Goal: Task Accomplishment & Management: Manage account settings

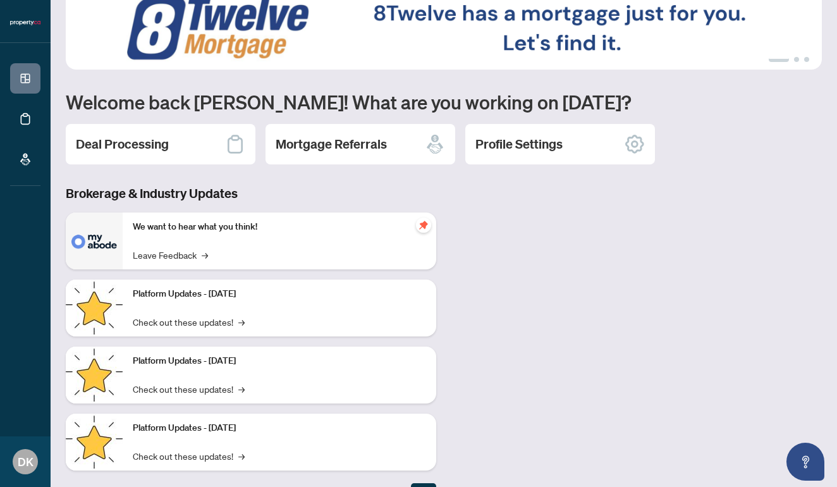
scroll to position [24, 0]
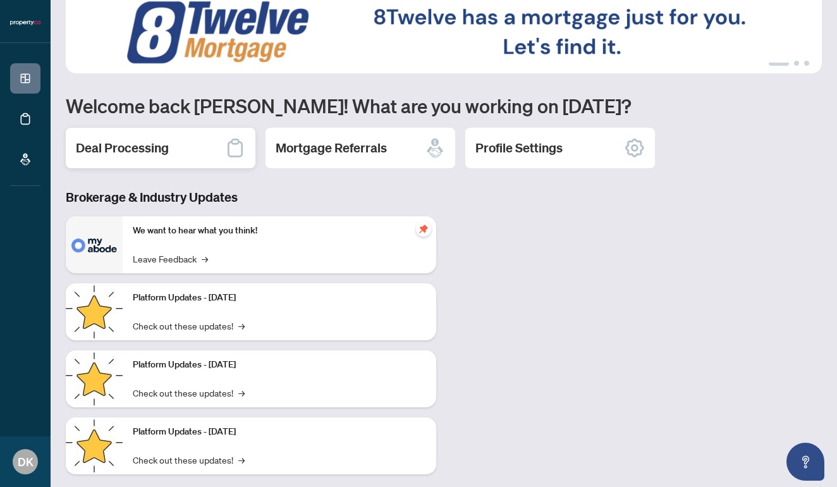
click at [160, 160] on div "Deal Processing" at bounding box center [161, 148] width 190 height 40
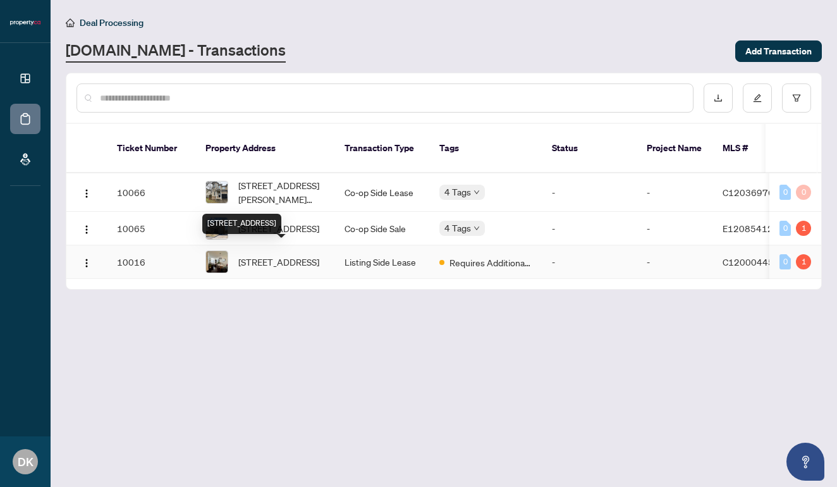
click at [318, 255] on span "[STREET_ADDRESS]" at bounding box center [278, 262] width 81 height 14
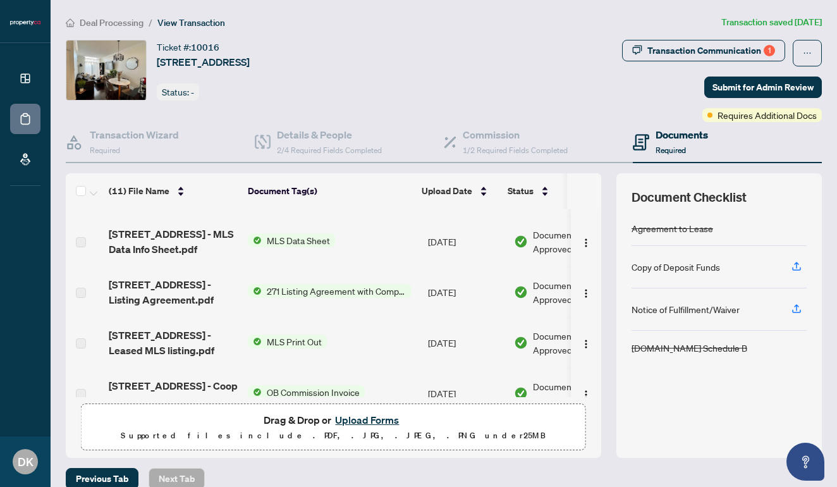
scroll to position [243, 0]
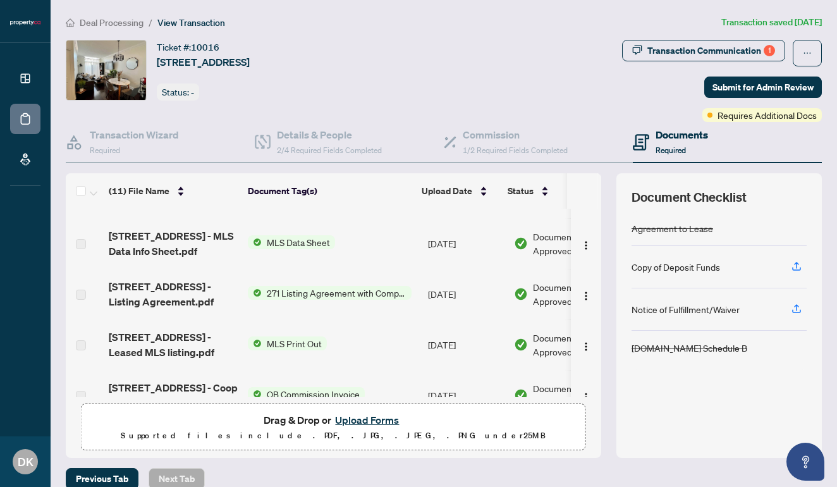
click at [267, 243] on span "MLS Data Sheet" at bounding box center [298, 242] width 73 height 14
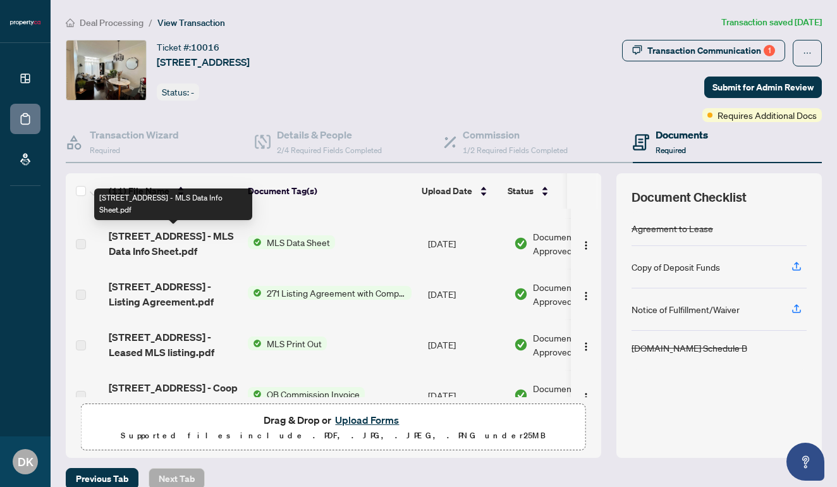
click at [195, 254] on span "[STREET_ADDRESS] - MLS Data Info Sheet.pdf" at bounding box center [173, 243] width 129 height 30
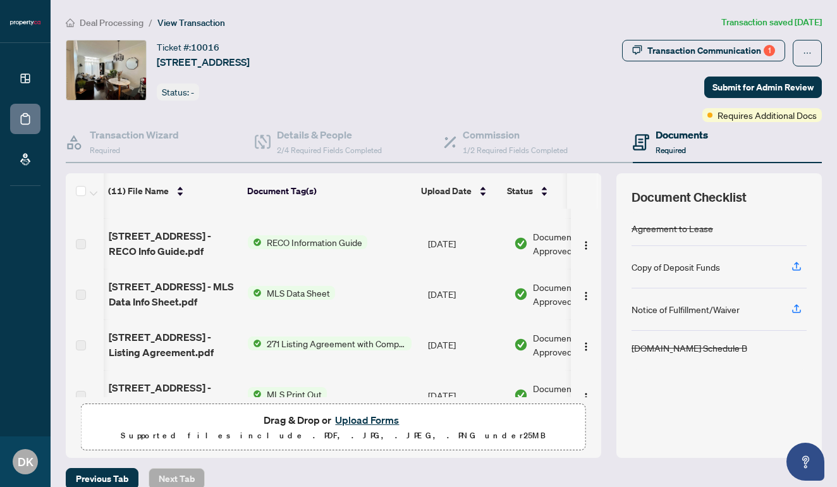
scroll to position [0, 0]
click at [339, 338] on span "271 Listing Agreement with Company Schedule A" at bounding box center [337, 343] width 150 height 14
click at [203, 326] on td "[STREET_ADDRESS] - Listing Agreement.pdf" at bounding box center [173, 344] width 139 height 51
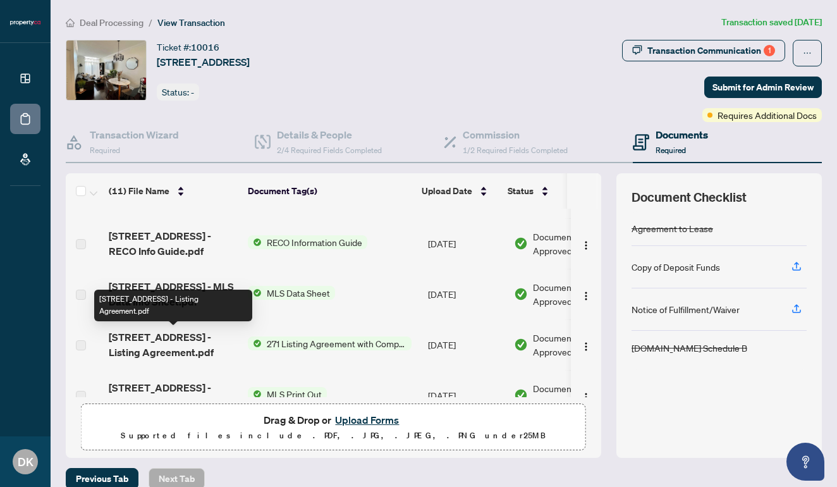
click at [198, 348] on span "[STREET_ADDRESS] - Listing Agreement.pdf" at bounding box center [173, 344] width 129 height 30
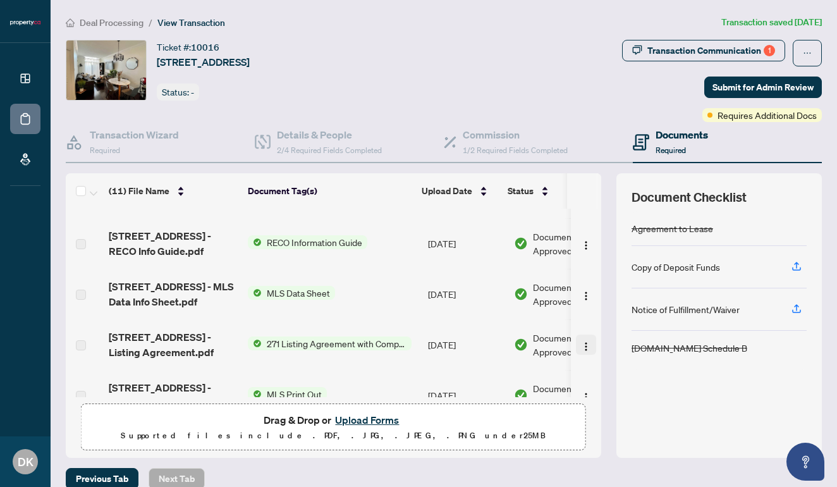
click at [582, 338] on span "button" at bounding box center [586, 345] width 10 height 14
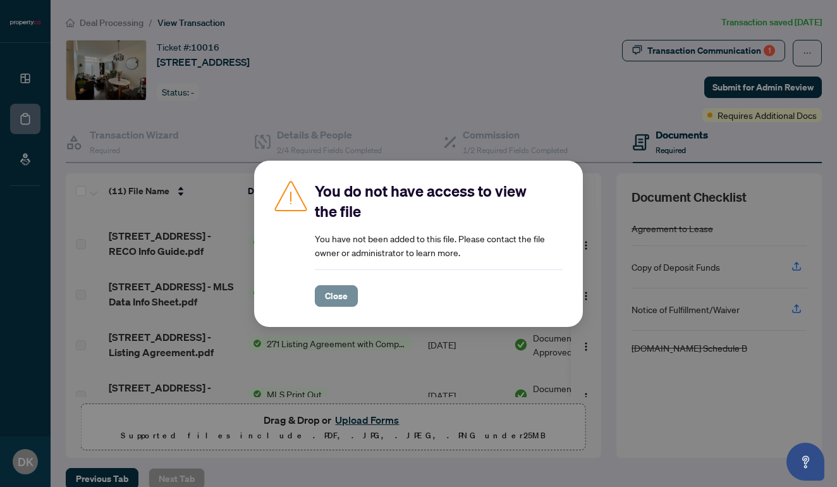
click at [345, 300] on span "Close" at bounding box center [336, 296] width 23 height 20
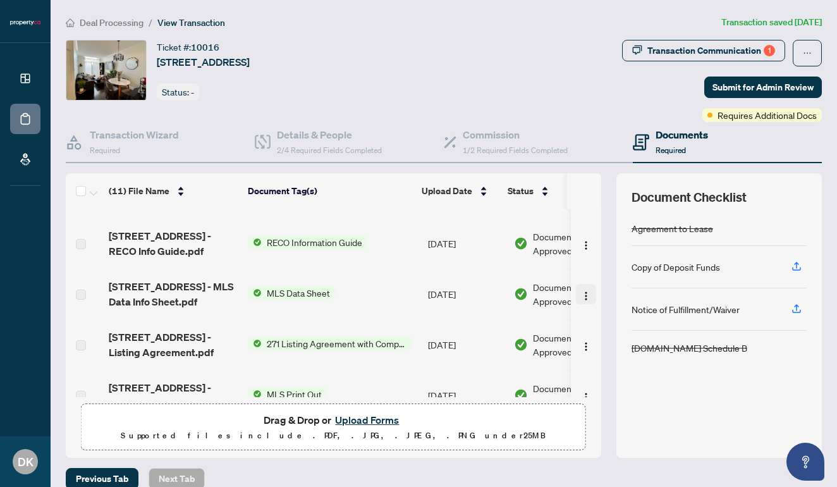
click at [581, 297] on img "button" at bounding box center [586, 296] width 10 height 10
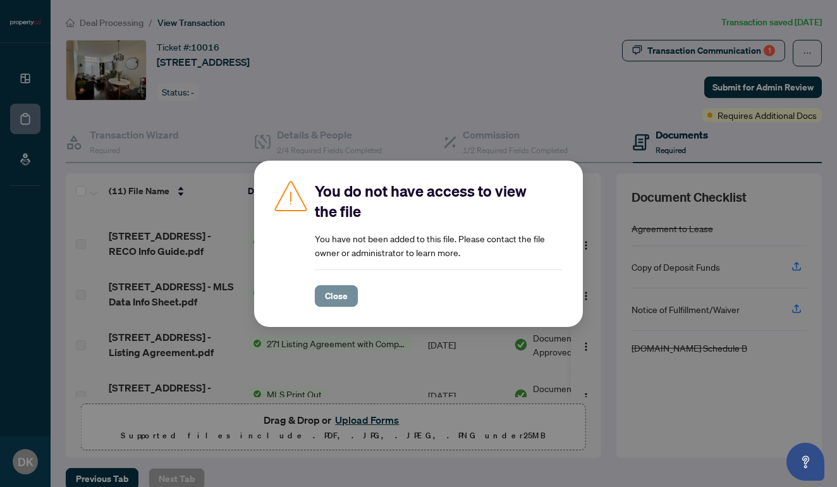
click at [341, 300] on span "Close" at bounding box center [336, 296] width 23 height 20
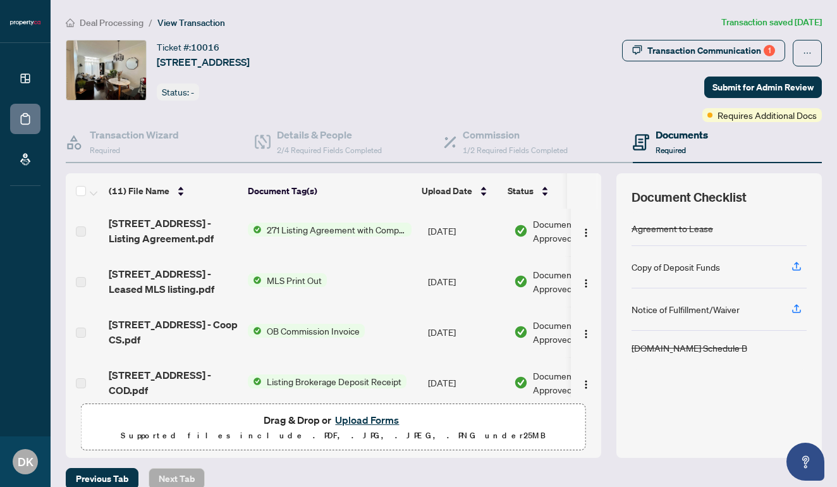
scroll to position [314, 0]
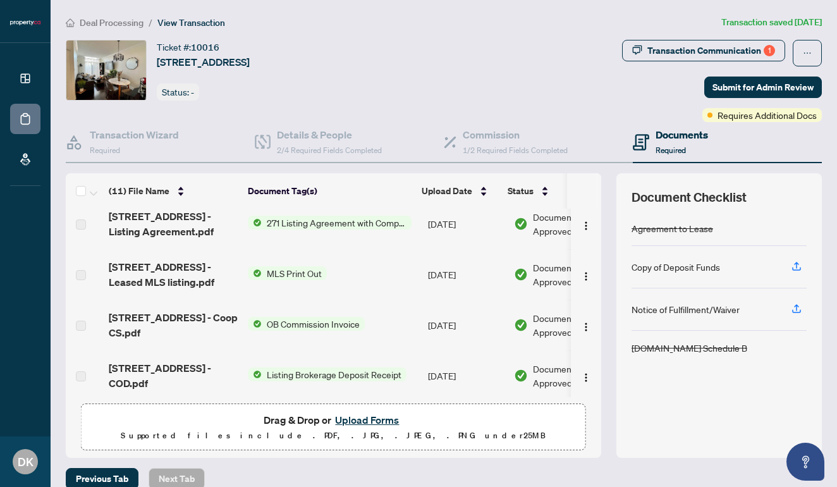
click at [168, 0] on main "Deal Processing / View Transaction Transaction saved [DATE] Ticket #: 10016 102…" at bounding box center [444, 243] width 786 height 487
